Goal: Information Seeking & Learning: Learn about a topic

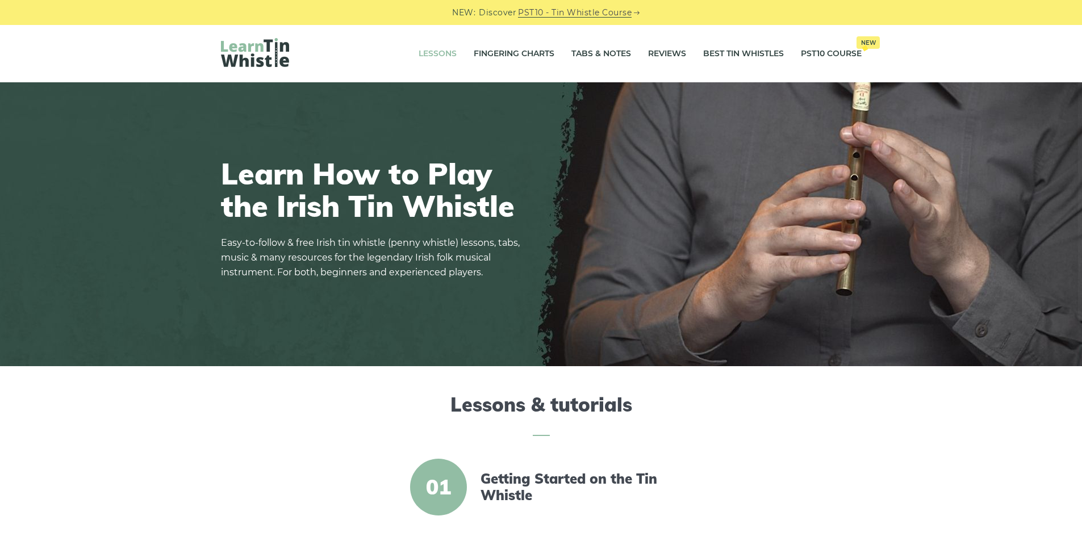
click at [428, 53] on link "Lessons" at bounding box center [437, 54] width 38 height 28
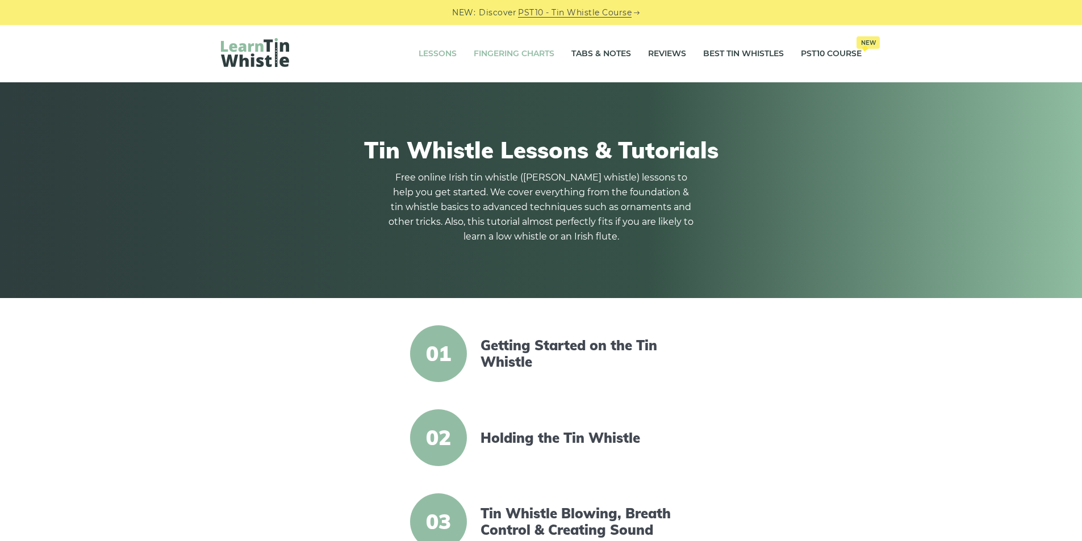
click at [492, 58] on link "Fingering Charts" at bounding box center [514, 54] width 81 height 28
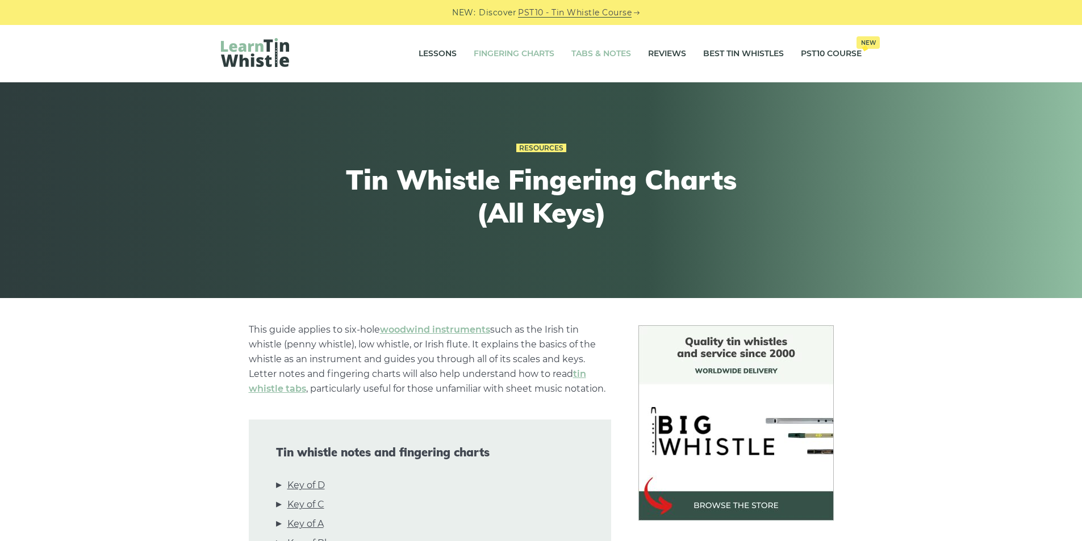
click at [596, 57] on link "Tabs & Notes" at bounding box center [601, 54] width 60 height 28
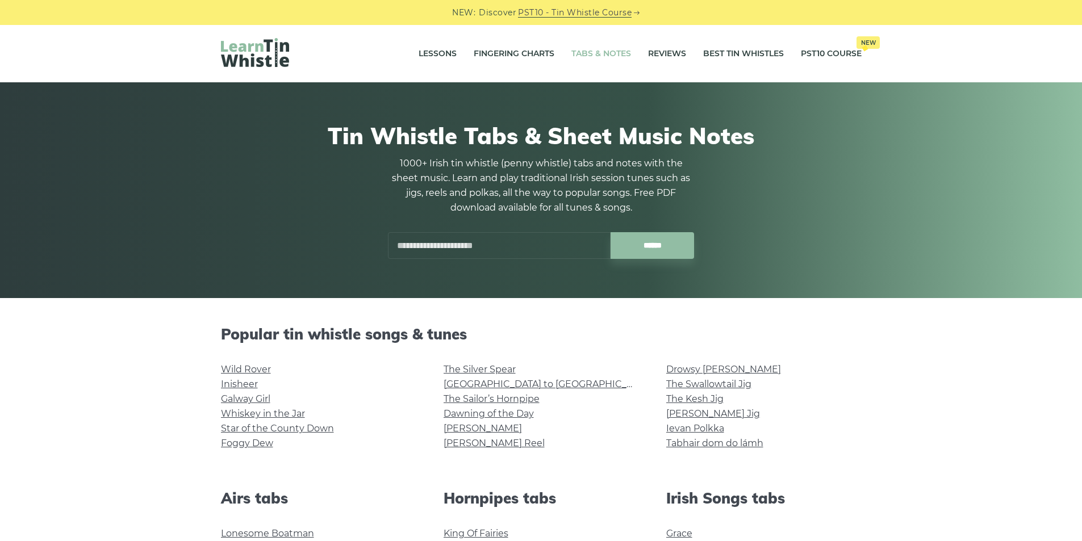
click at [664, 56] on link "Reviews" at bounding box center [667, 54] width 38 height 28
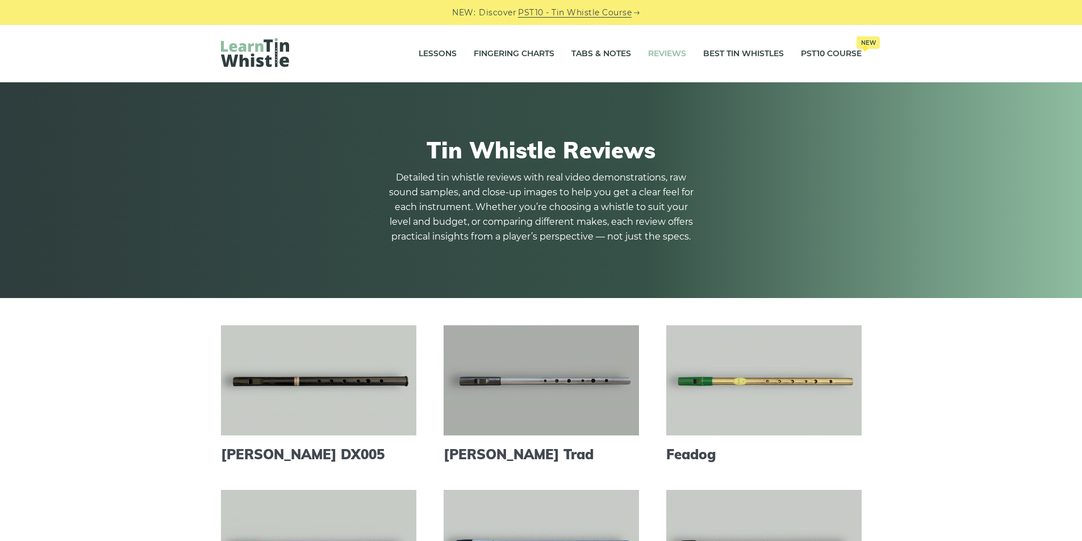
scroll to position [152, 0]
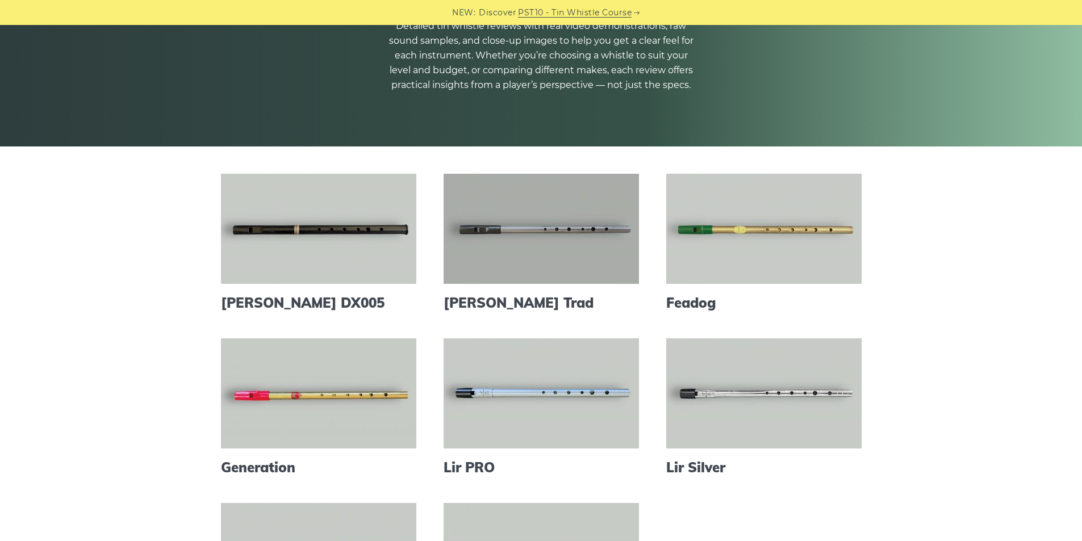
click at [481, 227] on link at bounding box center [540, 229] width 195 height 110
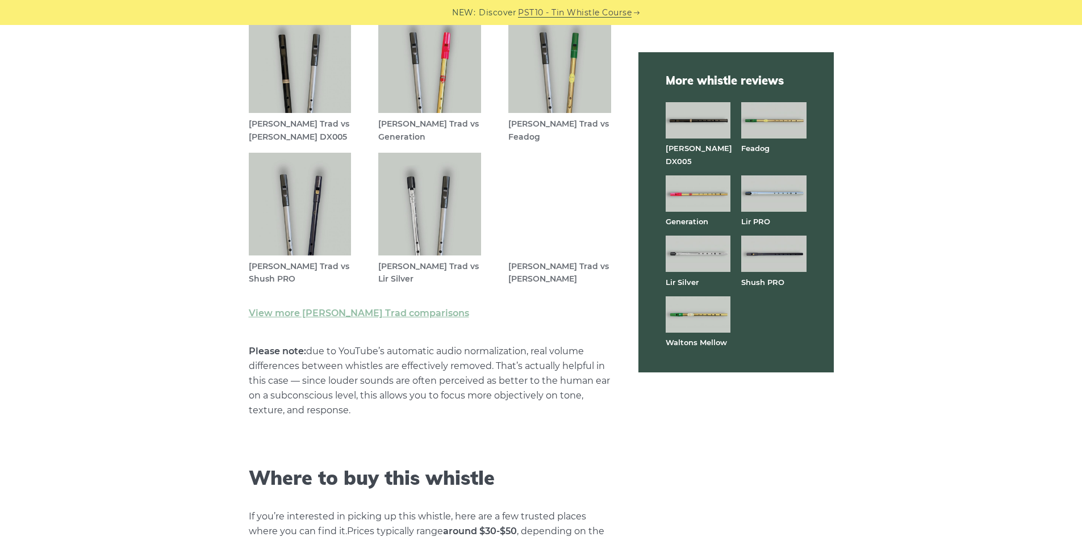
scroll to position [3180, 0]
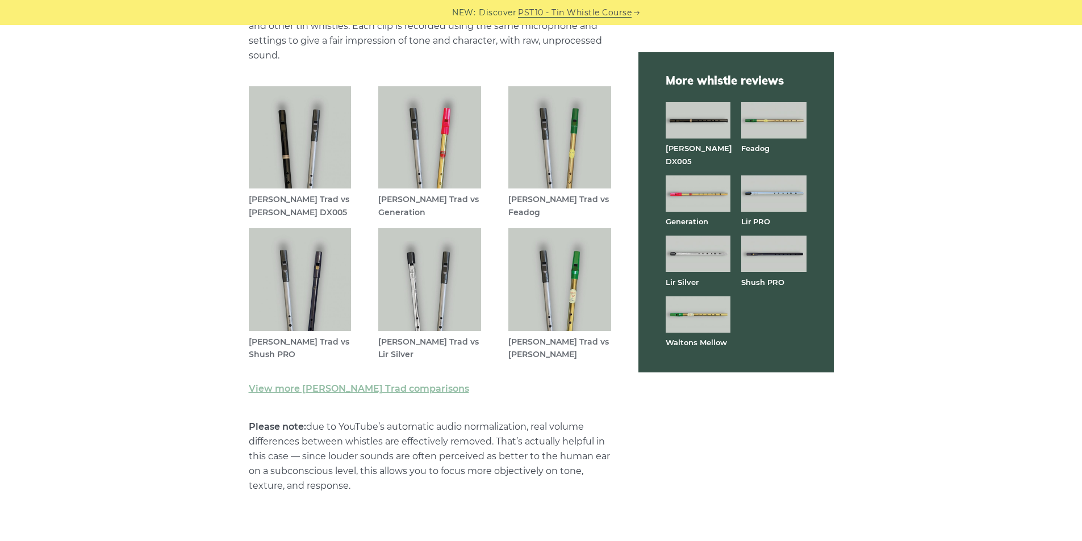
click at [304, 233] on img at bounding box center [300, 279] width 103 height 103
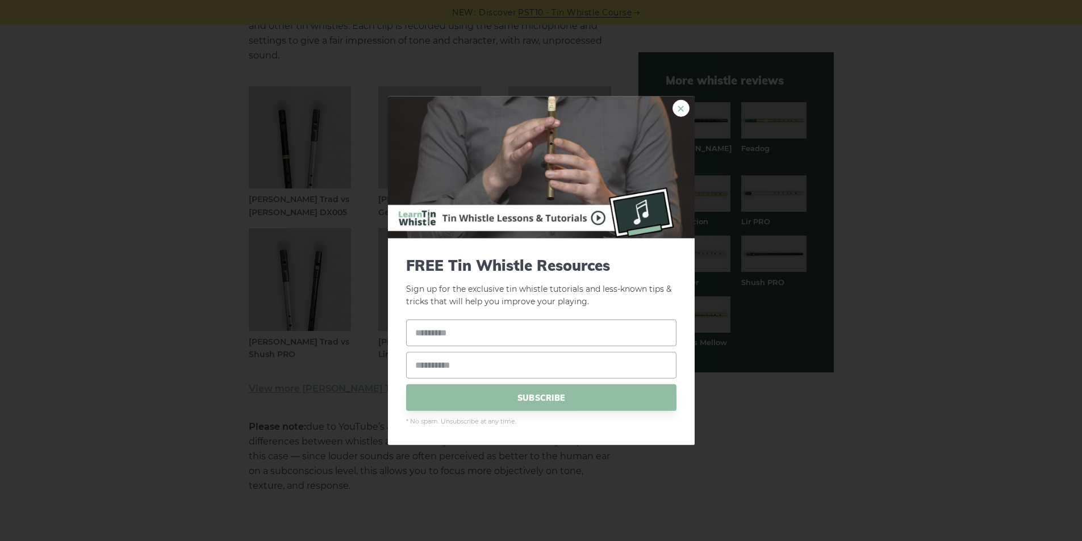
click at [680, 112] on link "×" at bounding box center [680, 107] width 17 height 17
